Goal: Task Accomplishment & Management: Use online tool/utility

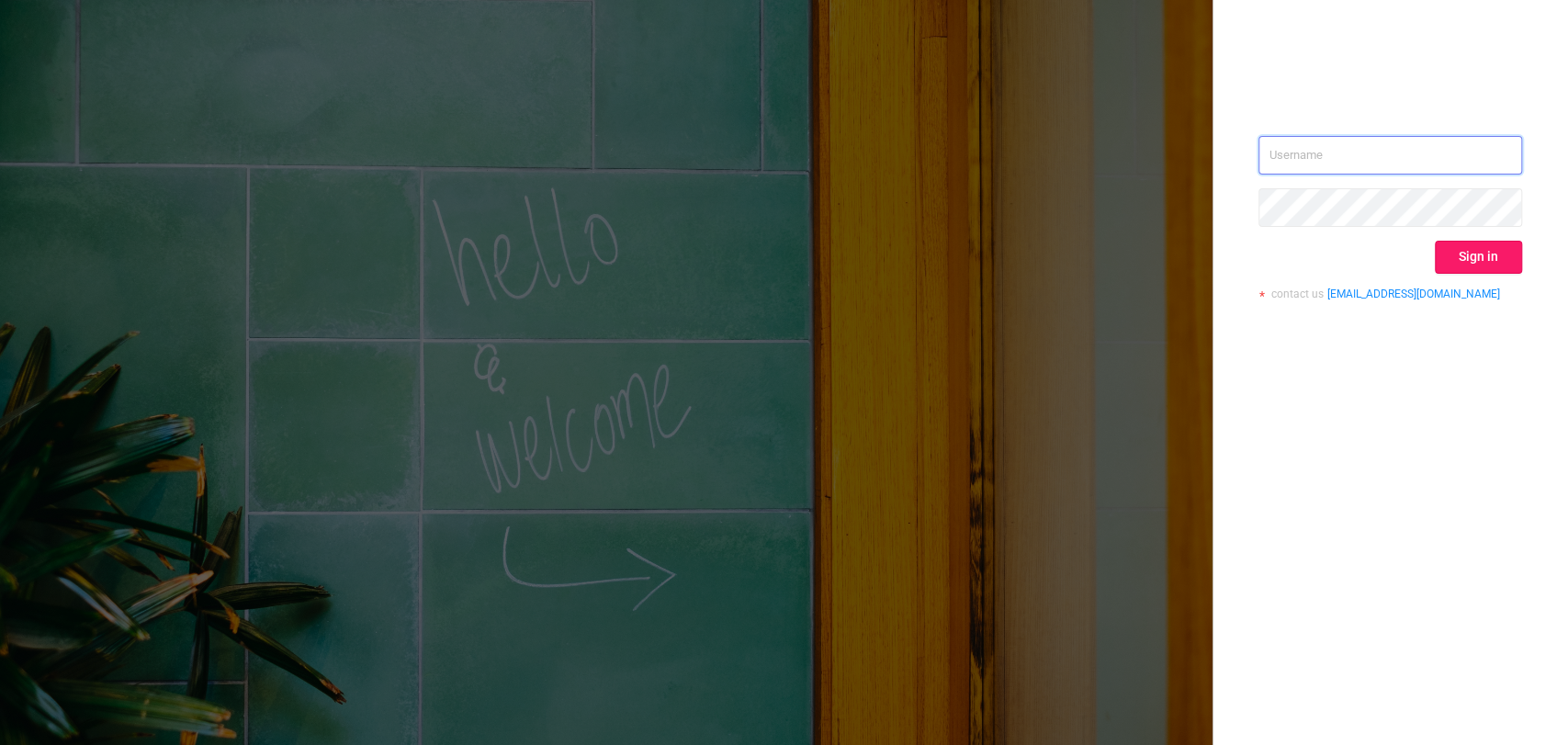
type input "[EMAIL_ADDRESS][DOMAIN_NAME]"
click at [1492, 251] on button "Sign in" at bounding box center [1479, 256] width 88 height 33
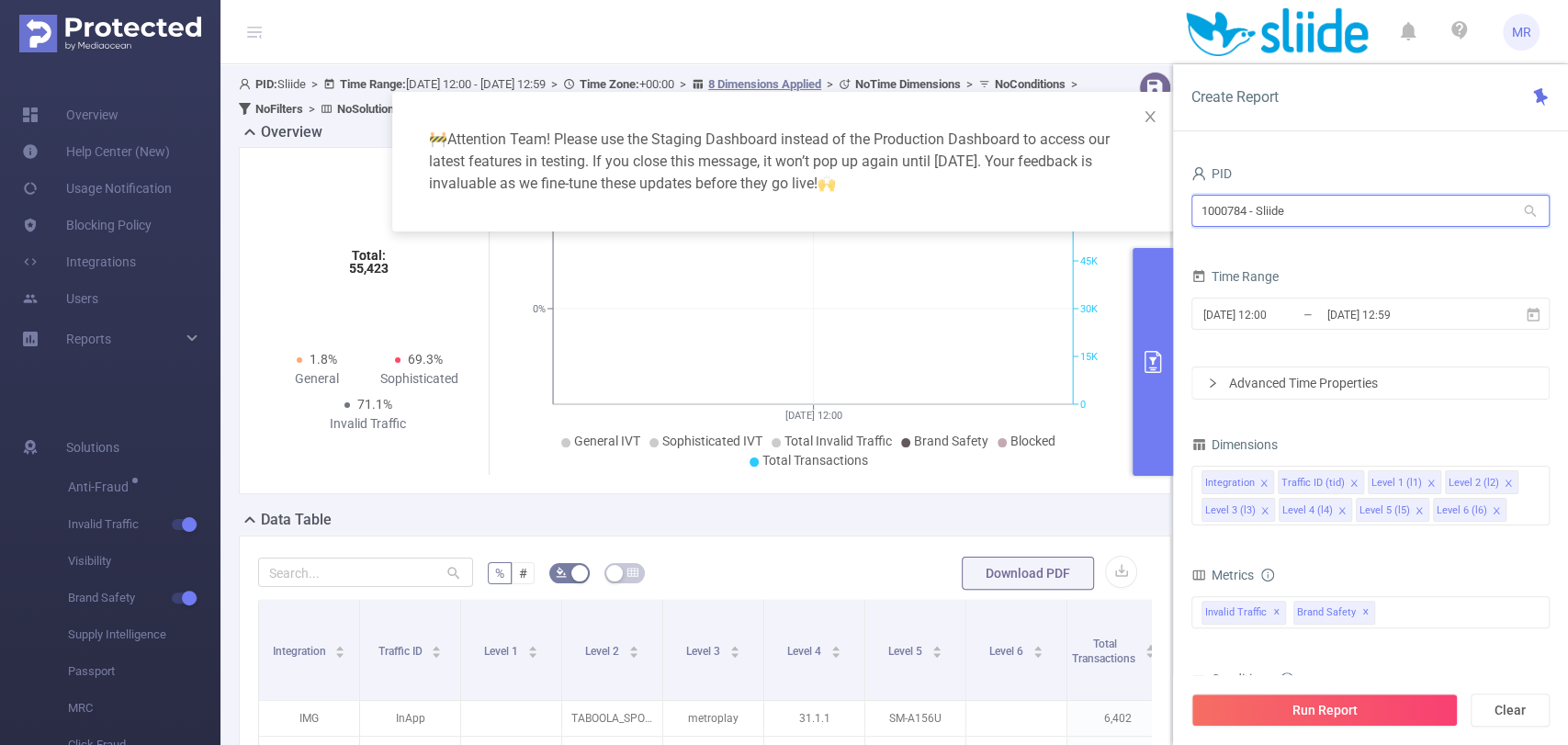
click at [1329, 202] on input "1000784 - Sliide" at bounding box center [1371, 210] width 358 height 32
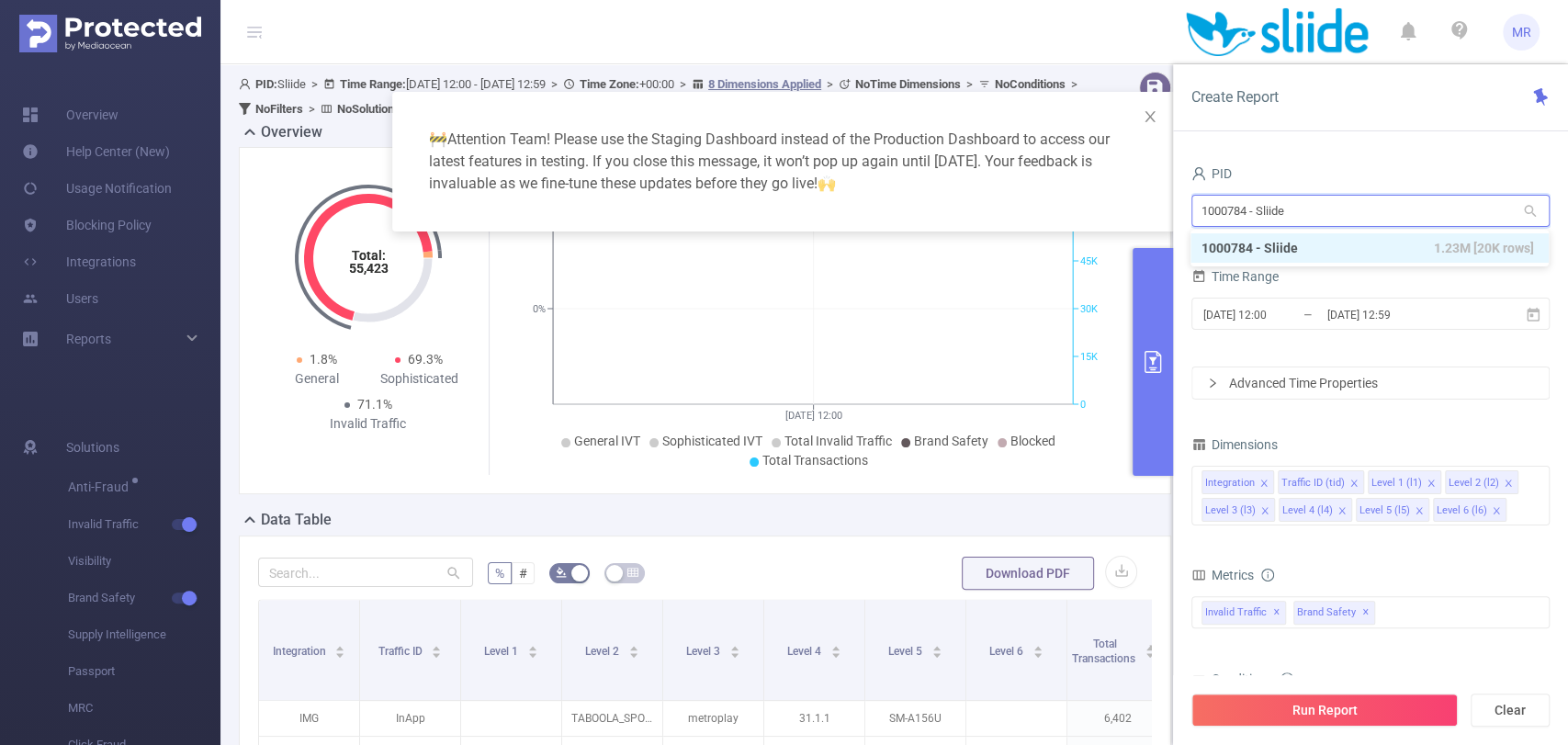
click at [1329, 202] on input "1000784 - Sliide" at bounding box center [1371, 210] width 358 height 32
click at [1531, 484] on icon "icon: close-circle" at bounding box center [1534, 480] width 11 height 11
type input "microso"
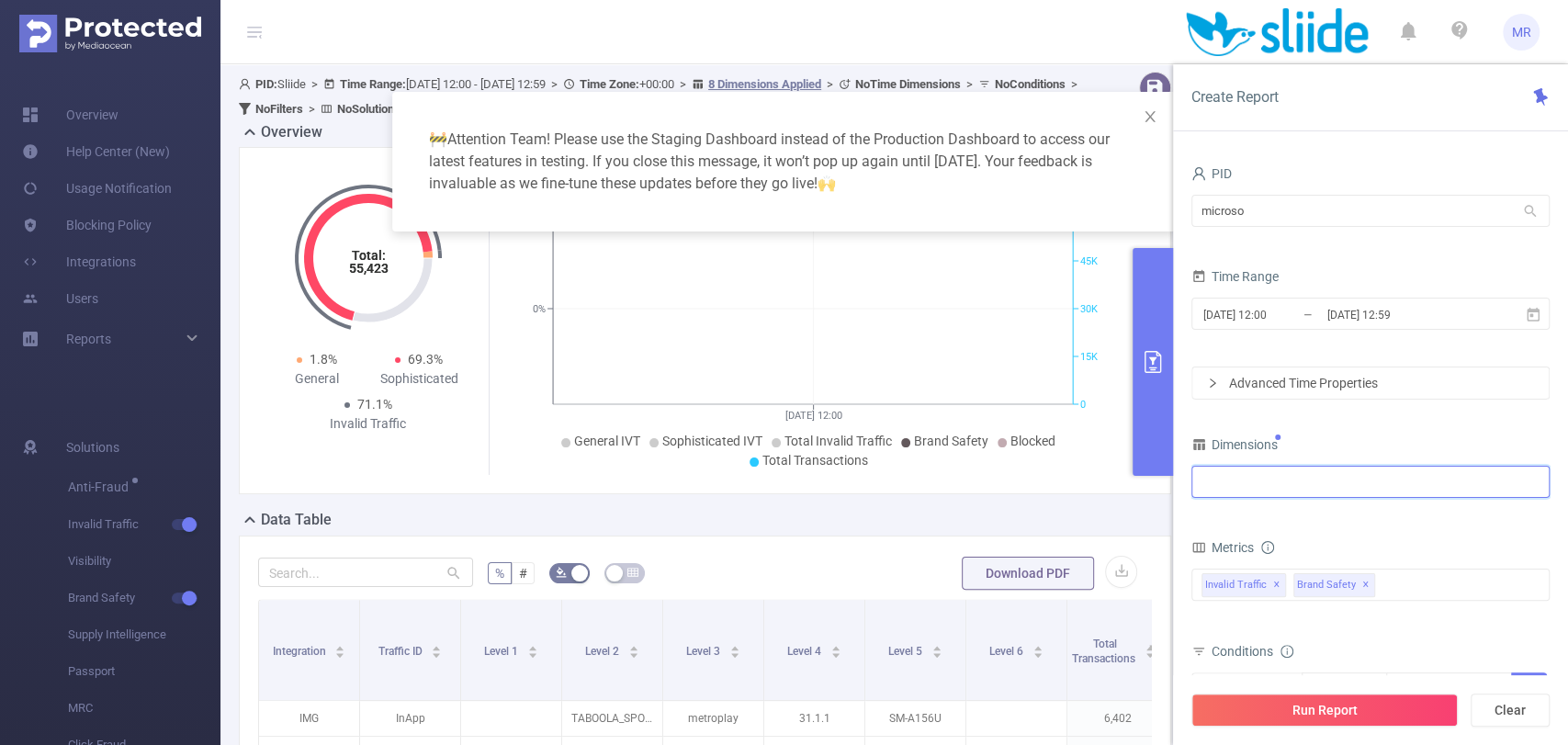
click at [1340, 489] on div at bounding box center [1371, 482] width 338 height 30
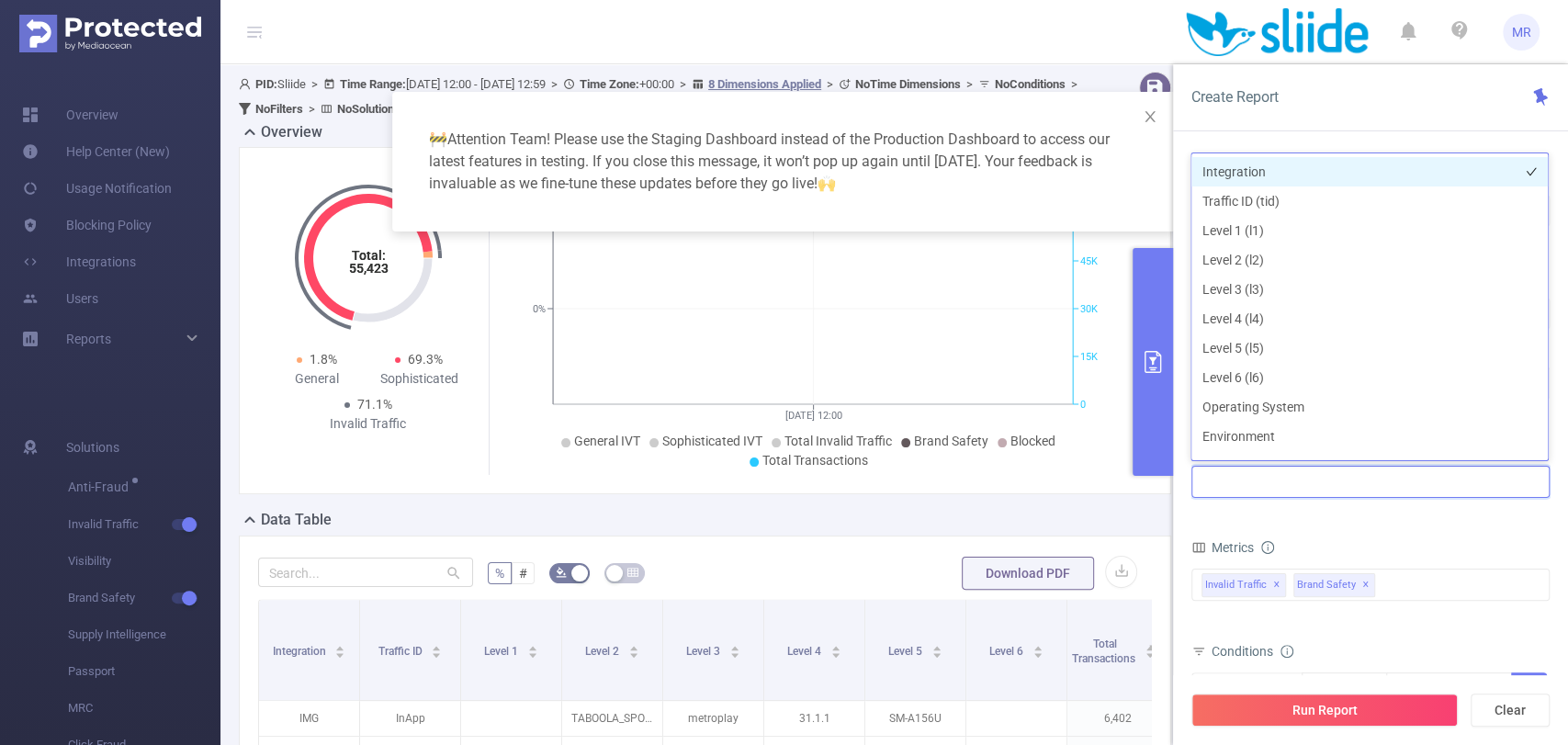
click at [1235, 166] on li "Integration" at bounding box center [1370, 172] width 356 height 29
click at [1370, 585] on span "✕" at bounding box center [1366, 585] width 7 height 22
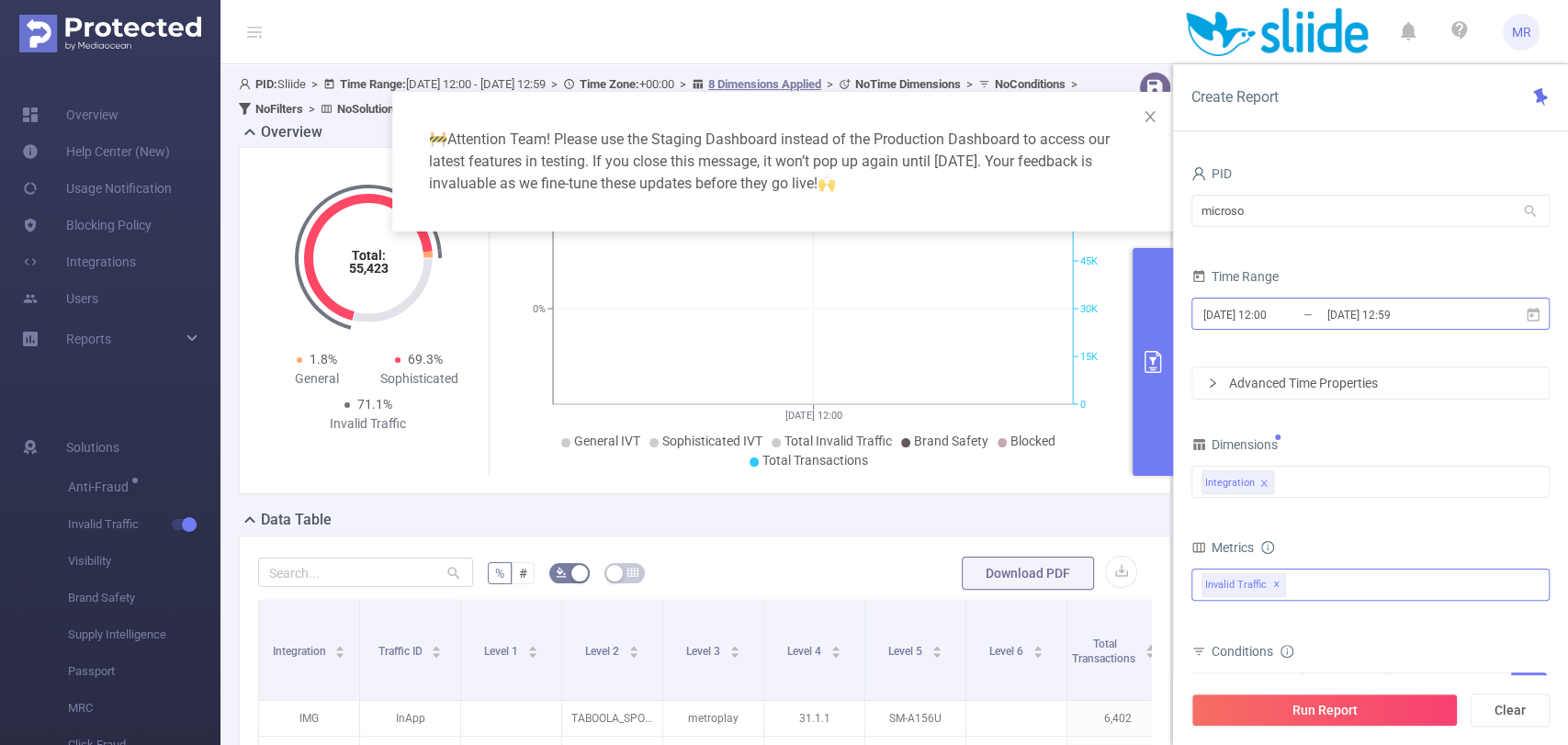
click at [1308, 303] on input "[DATE] 12:00" at bounding box center [1276, 314] width 149 height 25
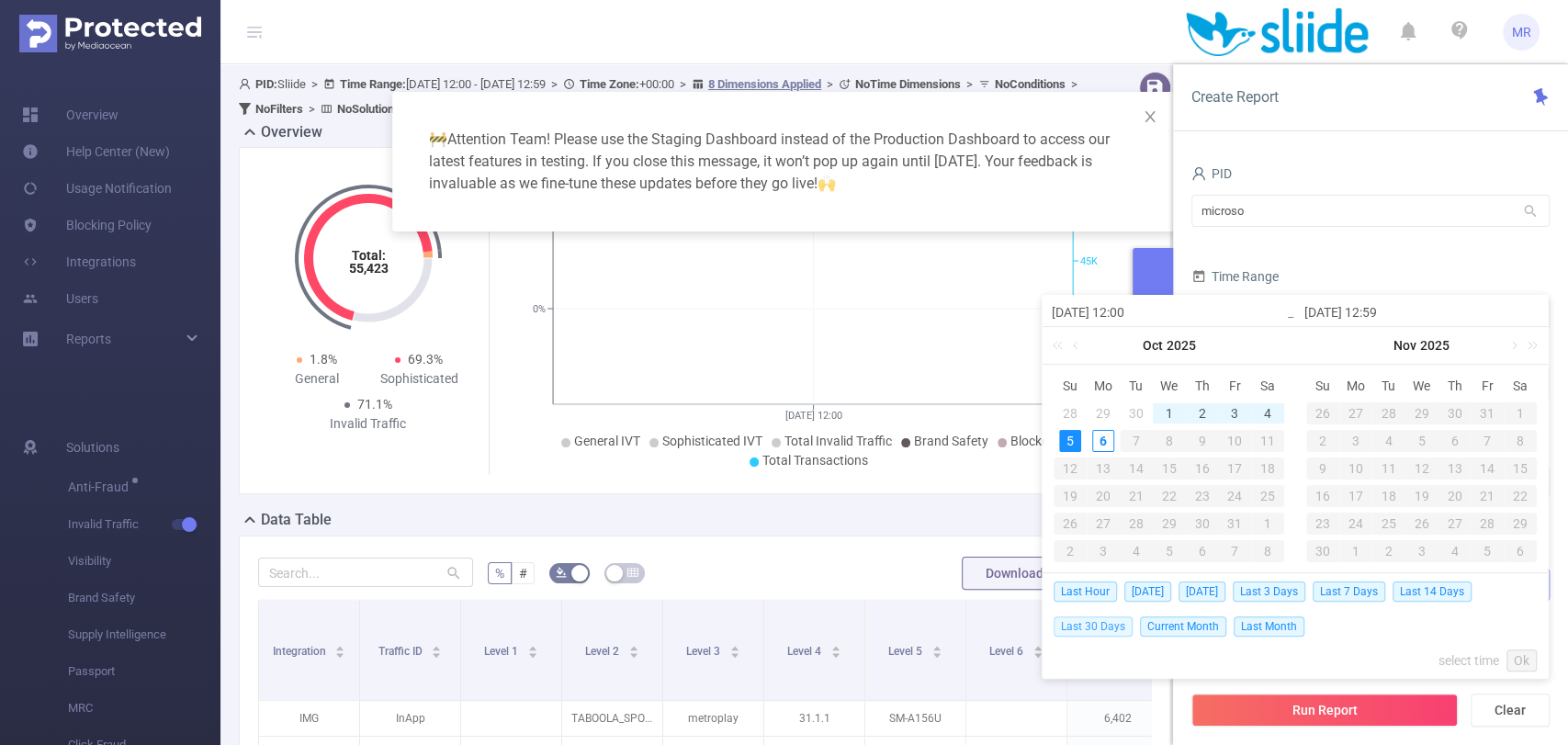
click at [1094, 616] on span "Last 30 Days" at bounding box center [1093, 626] width 79 height 20
type input "[DATE] 00:00"
type input "[DATE] 23:59"
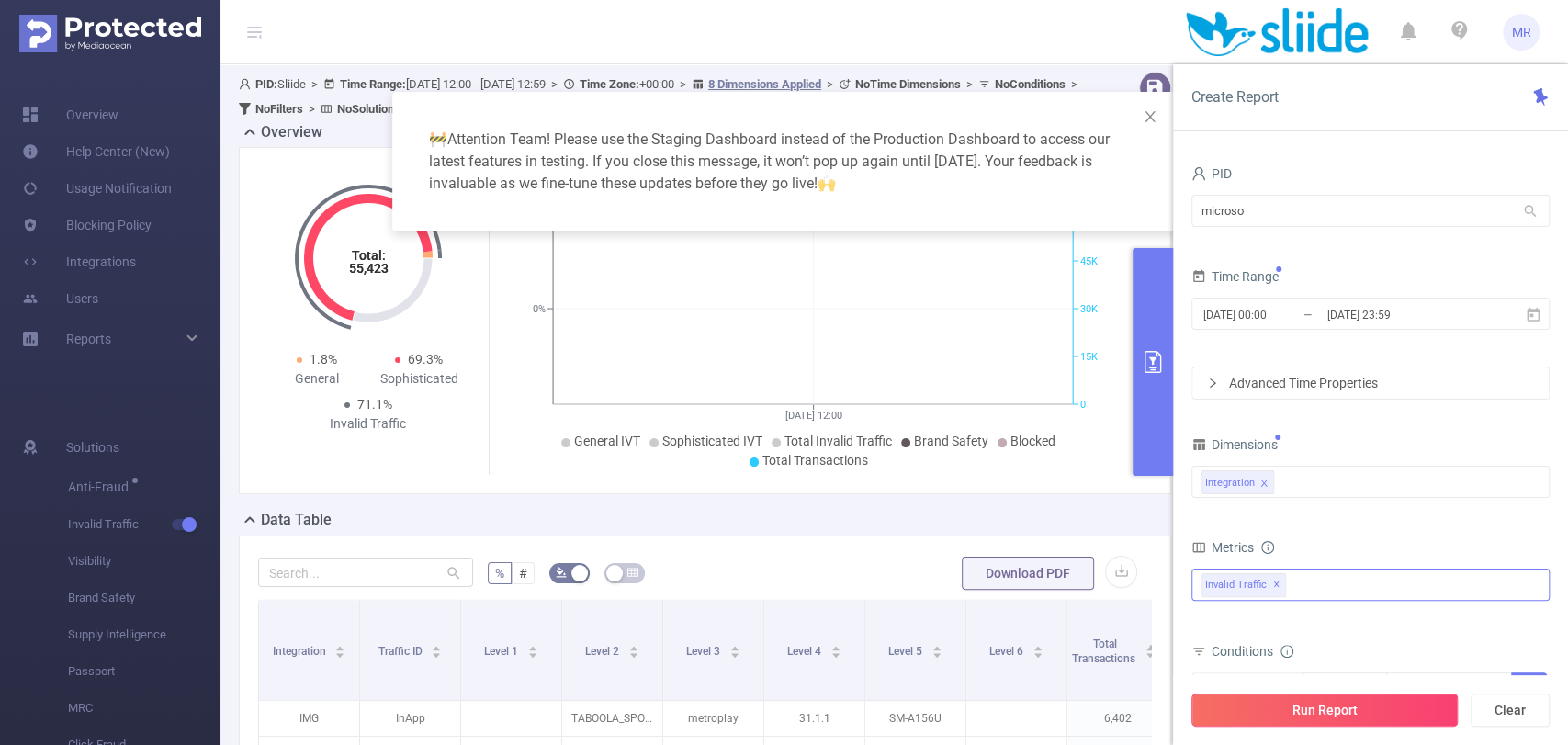
click at [1297, 705] on button "Run Report" at bounding box center [1325, 709] width 266 height 33
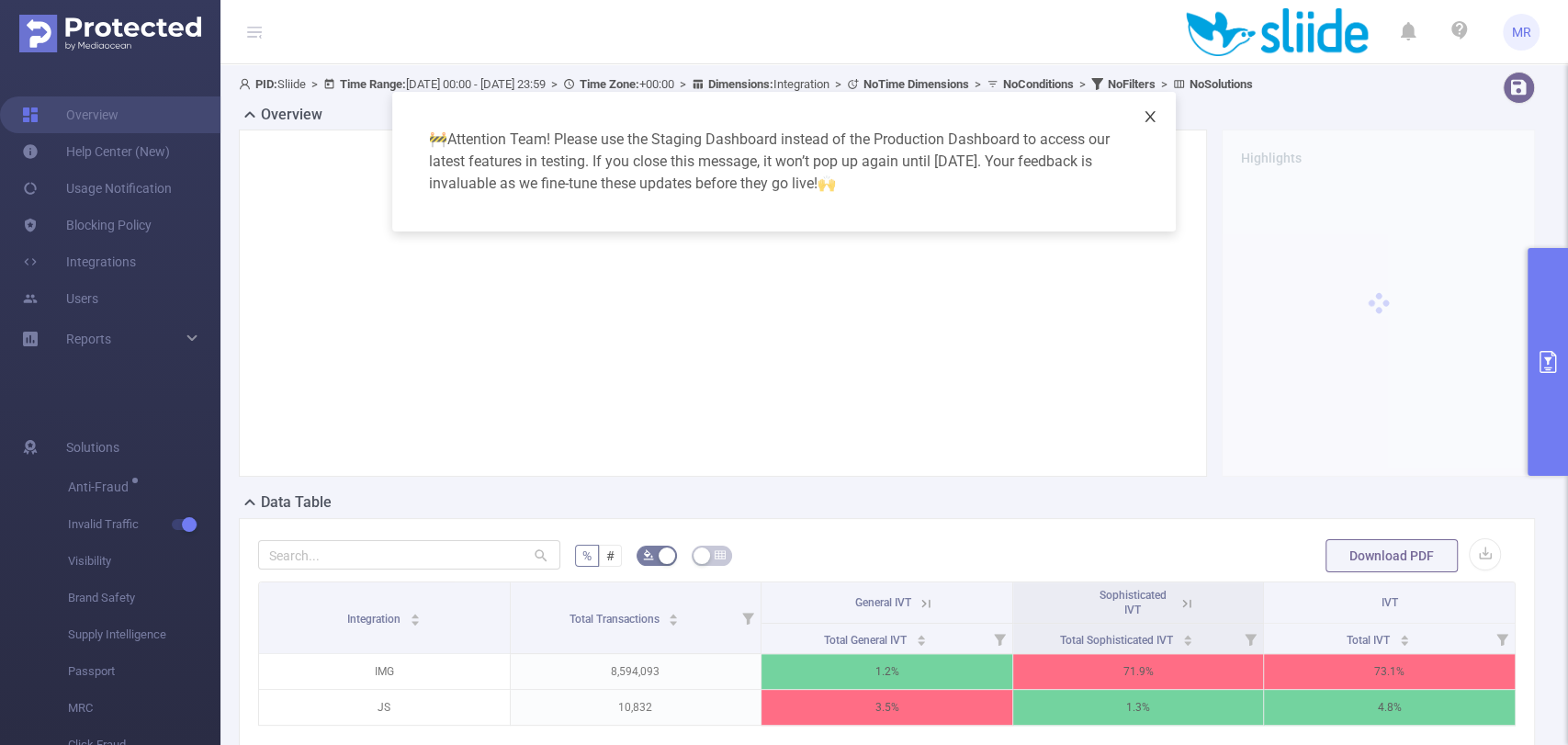
click at [1152, 116] on icon "icon: close" at bounding box center [1150, 117] width 15 height 15
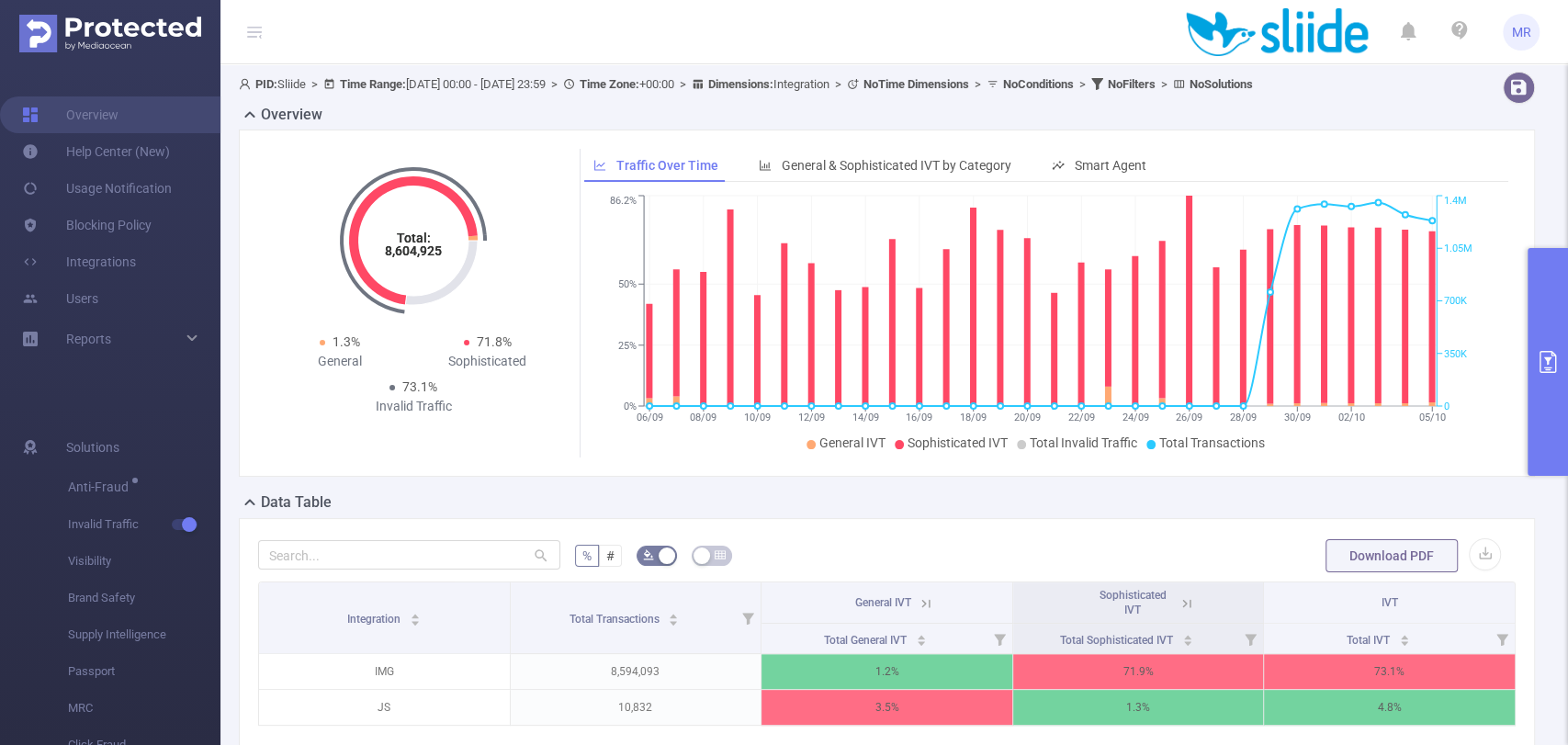
click at [1528, 303] on button "primary" at bounding box center [1548, 362] width 41 height 227
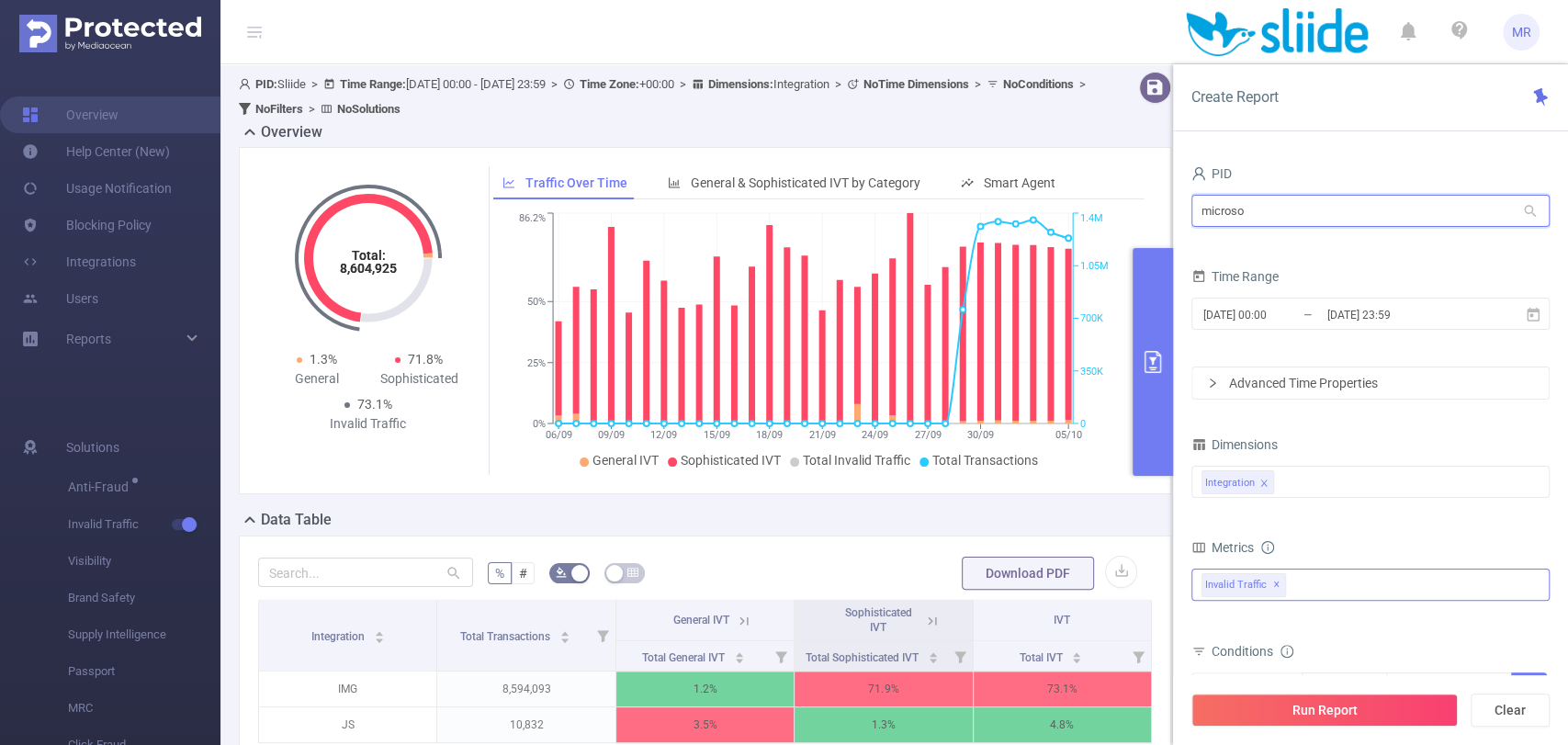
click at [1274, 208] on input "microso" at bounding box center [1371, 210] width 358 height 32
click at [1318, 253] on li "1001062 - FT_Microsoft 50 [47 rows]" at bounding box center [1370, 247] width 358 height 29
click at [1370, 585] on span "✕" at bounding box center [1366, 585] width 7 height 22
click at [1360, 716] on button "Run Report" at bounding box center [1325, 709] width 266 height 33
